Goal: Find contact information: Find contact information

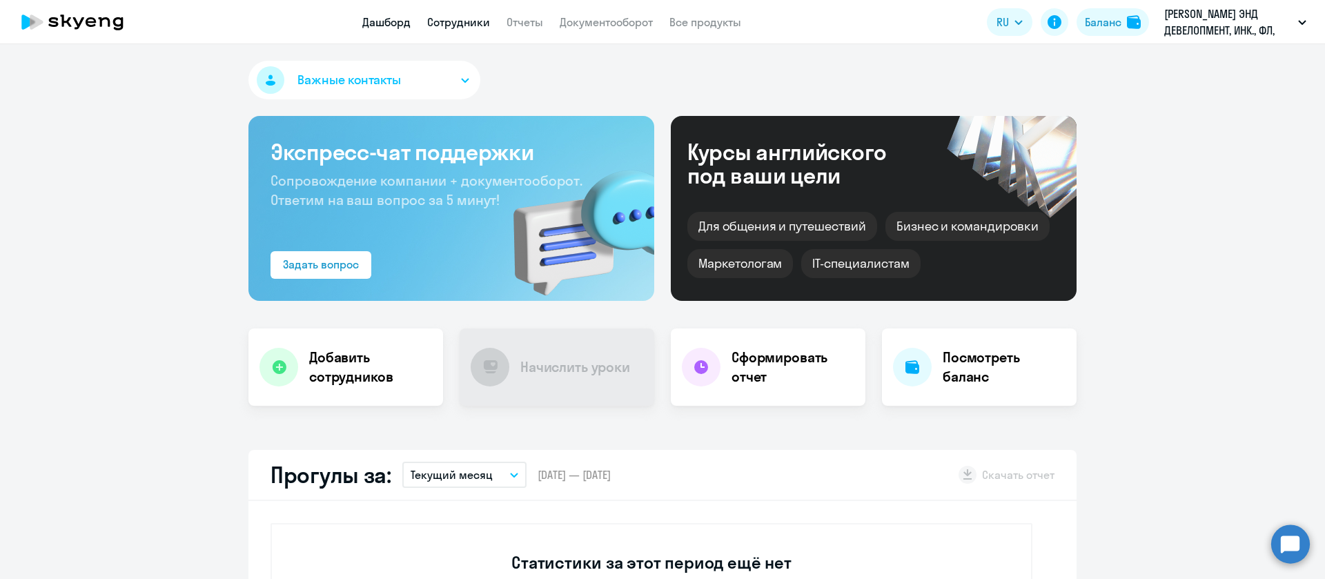
click at [456, 19] on link "Сотрудники" at bounding box center [458, 22] width 63 height 14
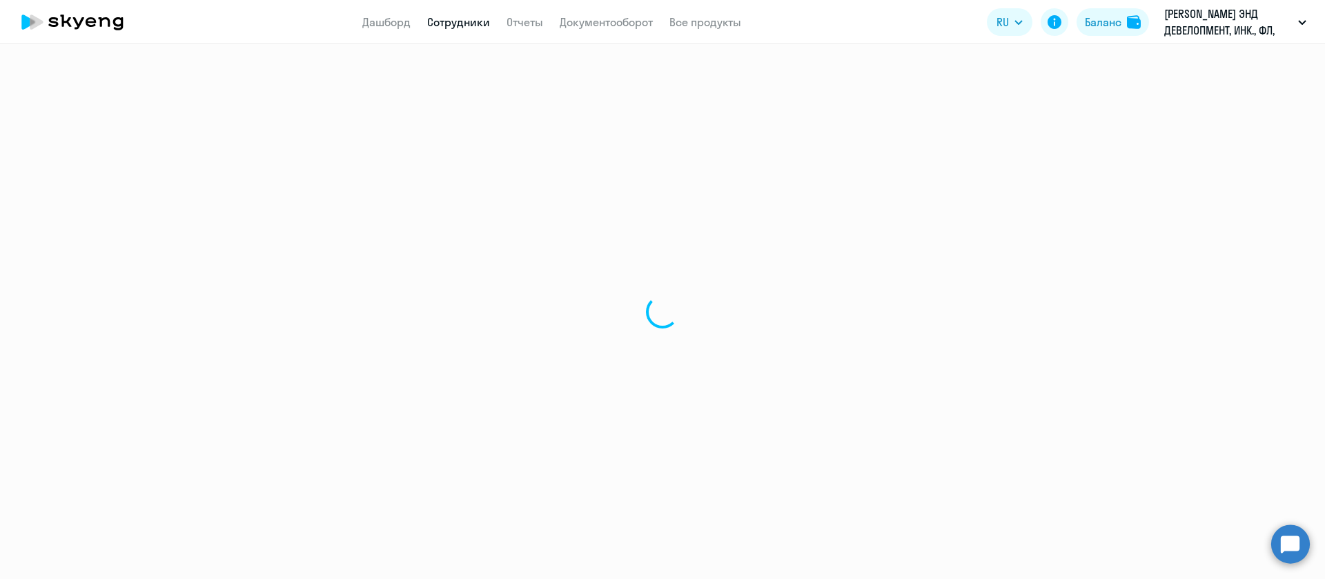
select select "30"
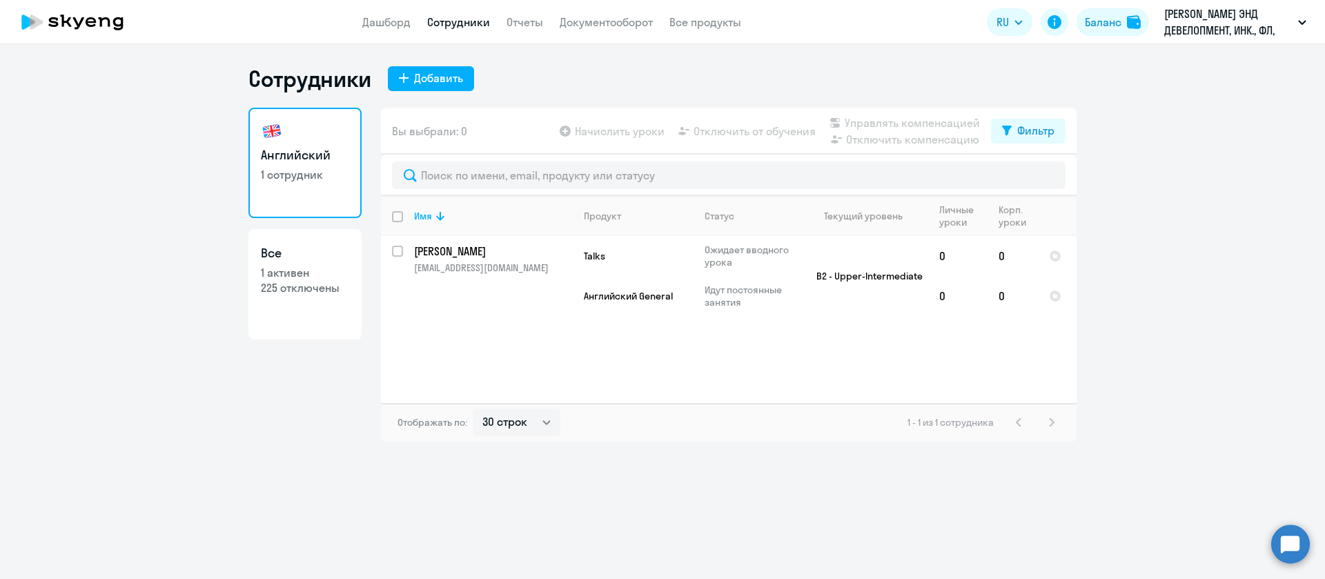
click at [262, 278] on p "1 активен" at bounding box center [305, 272] width 88 height 15
select select "30"
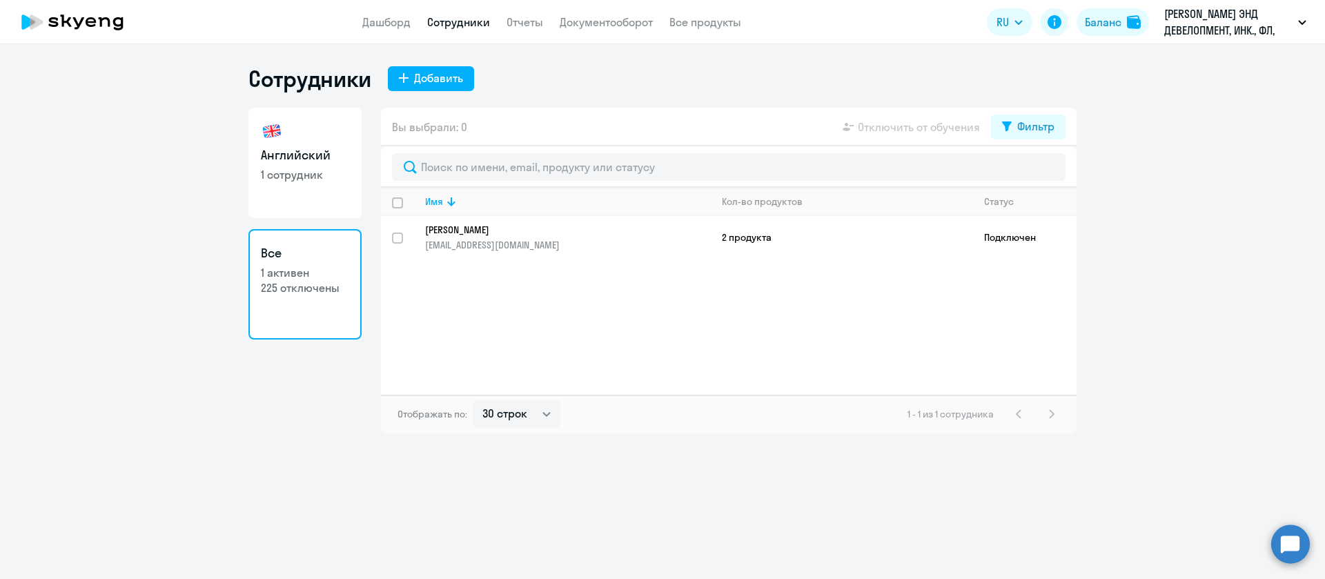
click at [311, 175] on p "1 сотрудник" at bounding box center [305, 174] width 88 height 15
select select "30"
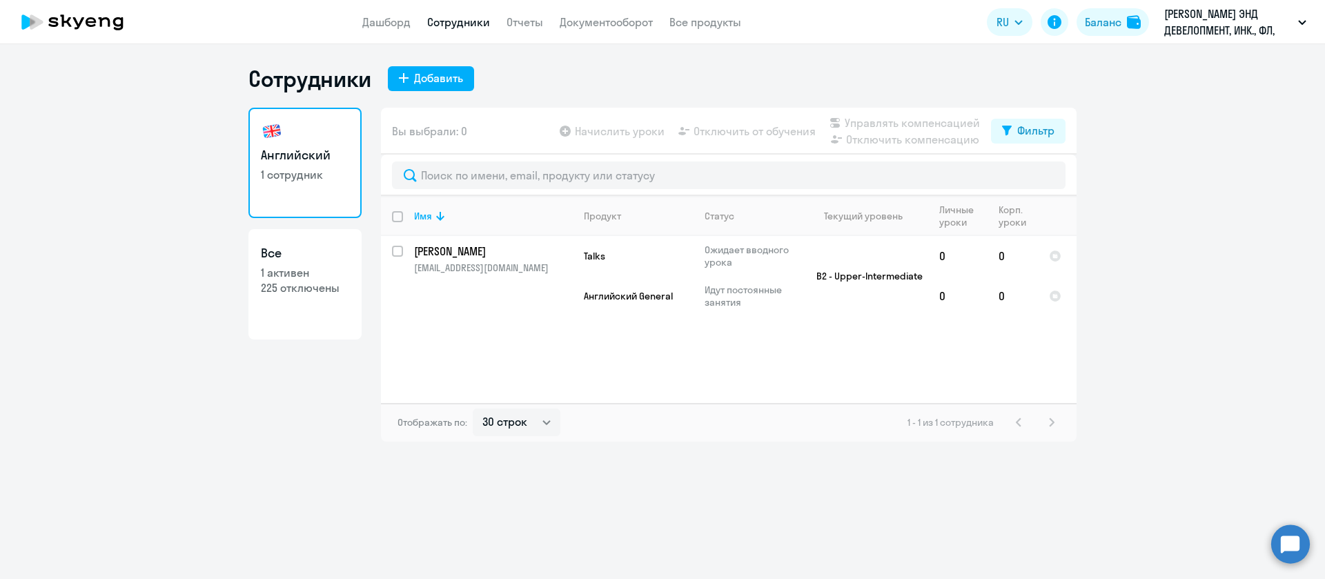
click at [634, 423] on div "Отображать по: 30 строк 50 строк 100 строк 1 - 1 из 1 сотрудника" at bounding box center [729, 422] width 696 height 39
drag, startPoint x: 396, startPoint y: 419, endPoint x: 677, endPoint y: 425, distance: 281.0
click at [677, 425] on div "Отображать по: 30 строк 50 строк 100 строк 1 - 1 из 1 сотрудника" at bounding box center [729, 422] width 696 height 39
click at [453, 244] on p "[PERSON_NAME]" at bounding box center [492, 251] width 156 height 15
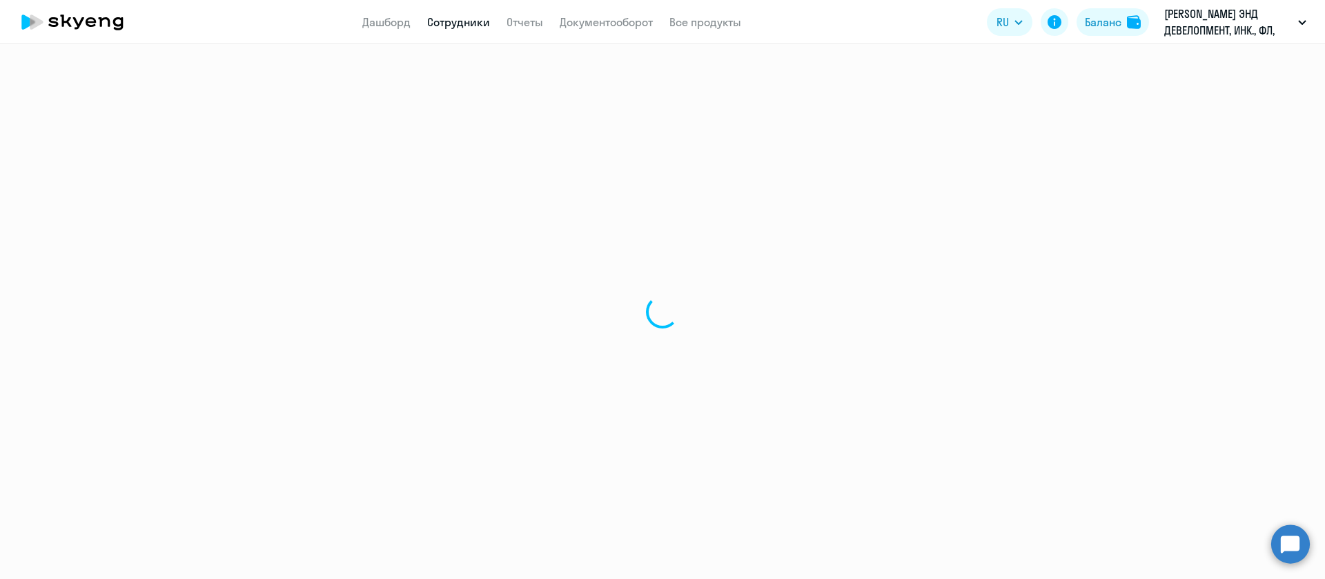
select select "english"
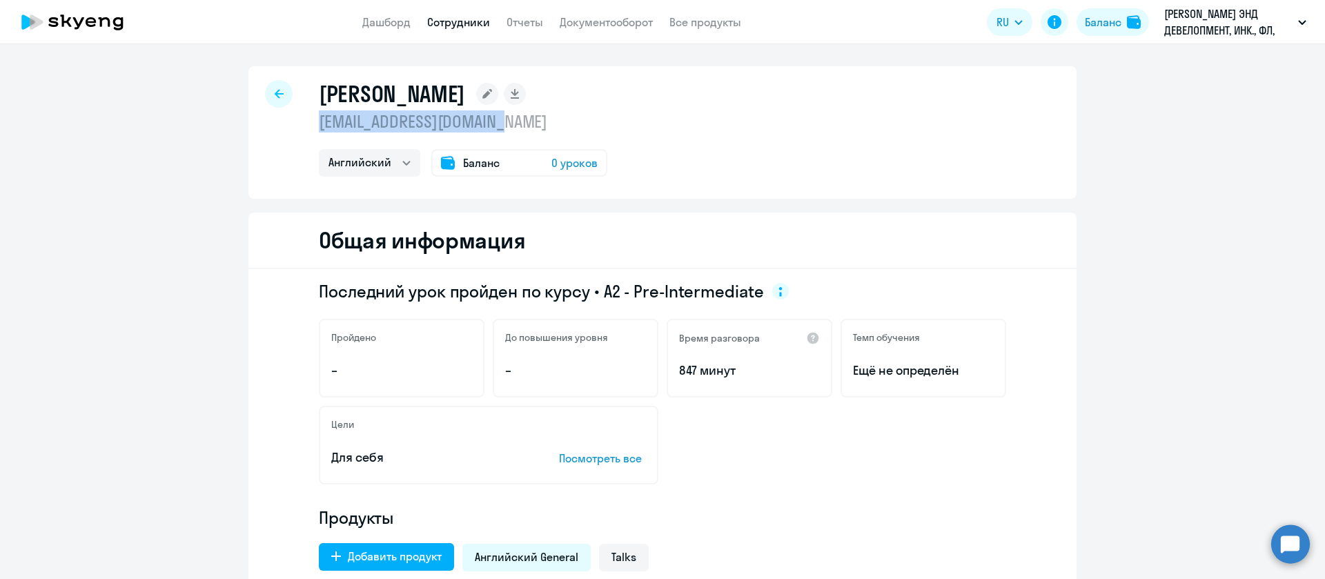
drag, startPoint x: 545, startPoint y: 130, endPoint x: 315, endPoint y: 117, distance: 230.9
click at [319, 120] on p "[EMAIL_ADDRESS][DOMAIN_NAME]" at bounding box center [463, 121] width 289 height 22
copy p "[EMAIL_ADDRESS][DOMAIN_NAME]"
